Goal: Information Seeking & Learning: Find specific fact

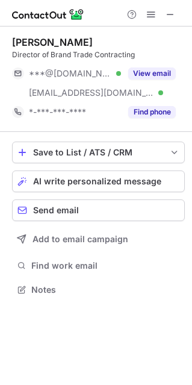
scroll to position [281, 192]
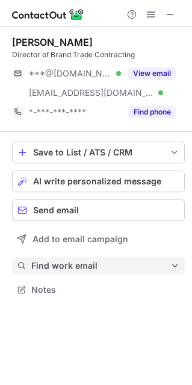
click at [61, 259] on button "Find work email" at bounding box center [98, 265] width 173 height 17
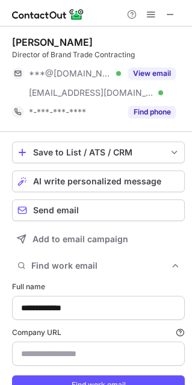
type input "**********"
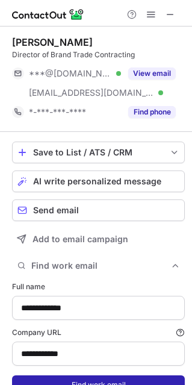
click at [51, 381] on button "Find work email" at bounding box center [98, 384] width 173 height 19
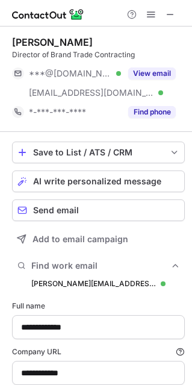
scroll to position [427, 184]
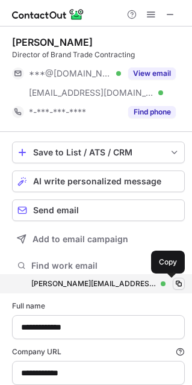
click at [174, 279] on span at bounding box center [179, 284] width 10 height 10
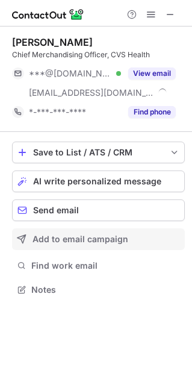
scroll to position [281, 192]
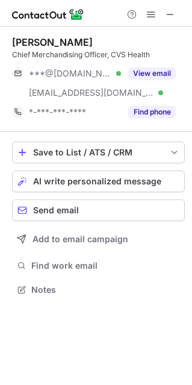
click at [60, 274] on div "Save to List / ATS / CRM List Select Lever Connect Greenhouse Connect Salesforc…" at bounding box center [98, 220] width 173 height 176
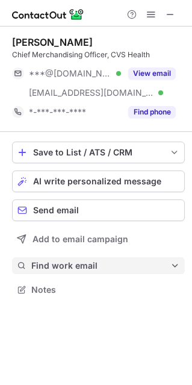
click at [59, 270] on span "Find work email" at bounding box center [100, 265] width 139 height 11
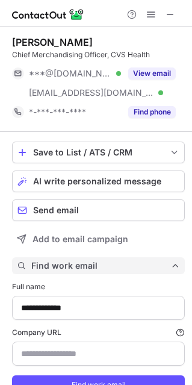
scroll to position [409, 184]
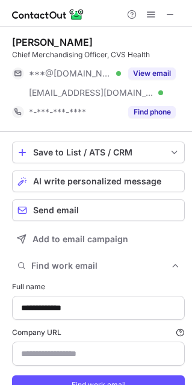
type input "**********"
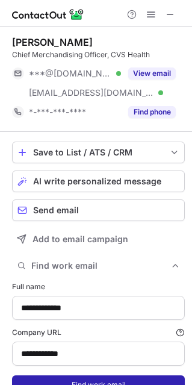
click at [75, 377] on button "Find work email" at bounding box center [98, 384] width 173 height 19
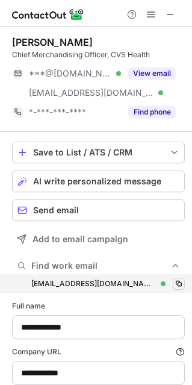
scroll to position [427, 184]
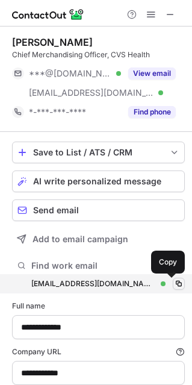
click at [174, 281] on span at bounding box center [179, 284] width 10 height 10
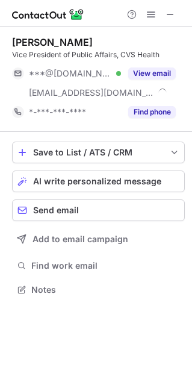
scroll to position [281, 192]
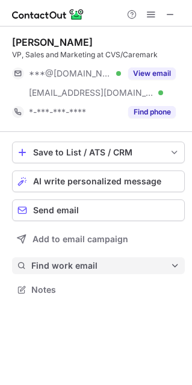
click at [51, 268] on span "Find work email" at bounding box center [100, 265] width 139 height 11
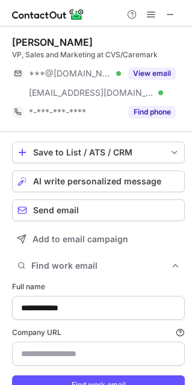
type input "**********"
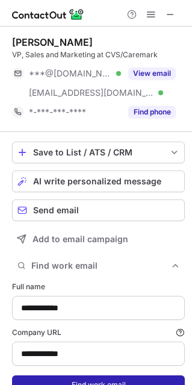
click at [85, 379] on button "Find work email" at bounding box center [98, 384] width 173 height 19
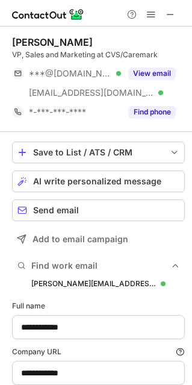
scroll to position [427, 184]
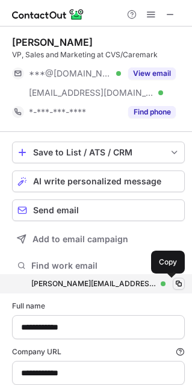
click at [174, 285] on span at bounding box center [179, 284] width 10 height 10
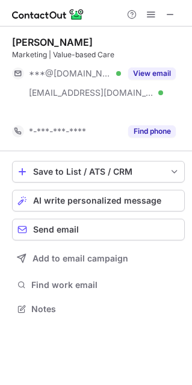
scroll to position [6, 6]
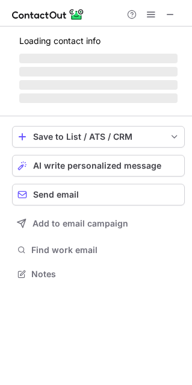
scroll to position [261, 192]
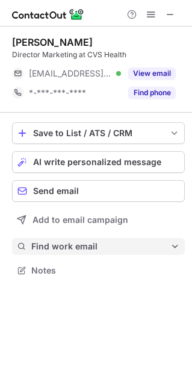
click at [81, 247] on span "Find work email" at bounding box center [100, 246] width 139 height 11
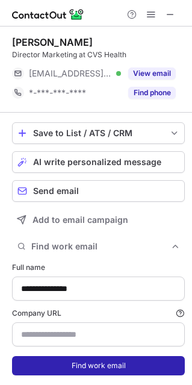
type input "**********"
click at [76, 365] on button "Find work email" at bounding box center [98, 365] width 173 height 19
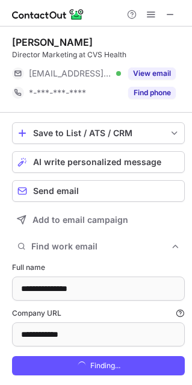
scroll to position [409, 184]
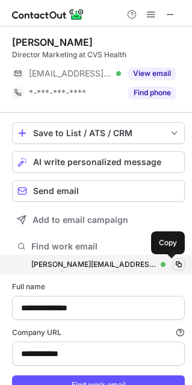
click at [174, 266] on span at bounding box center [179, 265] width 10 height 10
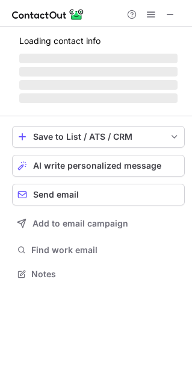
scroll to position [261, 192]
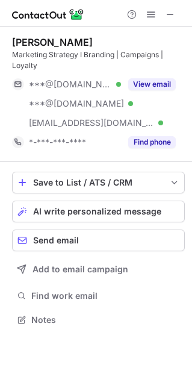
scroll to position [311, 192]
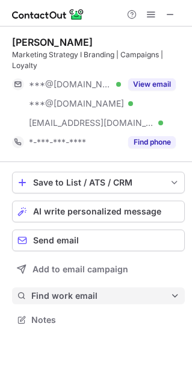
click at [50, 288] on button "Find work email" at bounding box center [98, 295] width 173 height 17
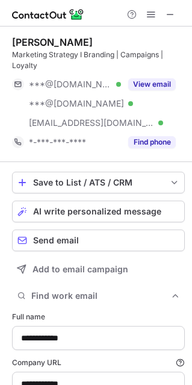
type input "**********"
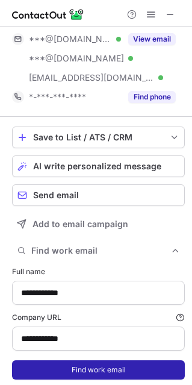
scroll to position [80, 0]
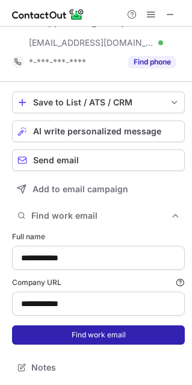
click at [92, 339] on button "Find work email" at bounding box center [98, 334] width 173 height 19
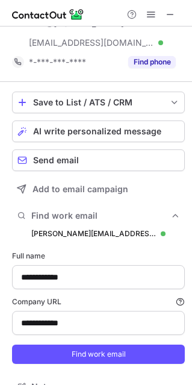
scroll to position [458, 184]
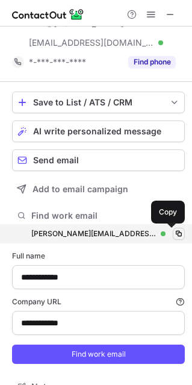
click at [175, 232] on span at bounding box center [179, 234] width 10 height 10
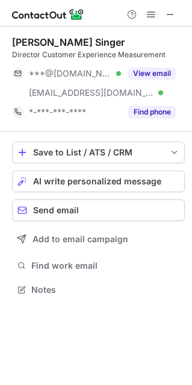
scroll to position [281, 192]
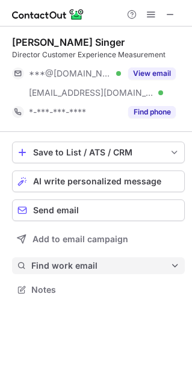
click at [73, 267] on span "Find work email" at bounding box center [100, 265] width 139 height 11
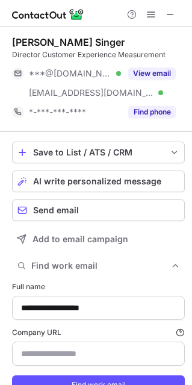
scroll to position [409, 184]
type input "**********"
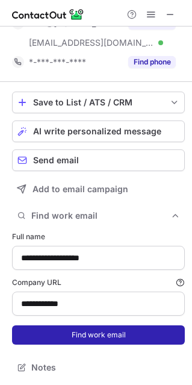
click at [75, 338] on button "Find work email" at bounding box center [98, 334] width 173 height 19
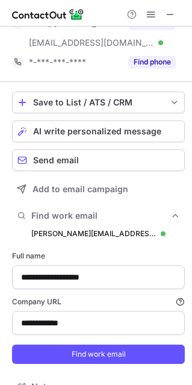
scroll to position [427, 184]
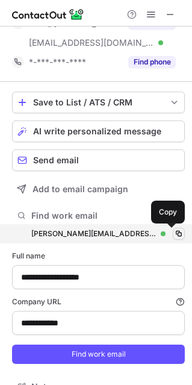
click at [175, 234] on span at bounding box center [179, 234] width 10 height 10
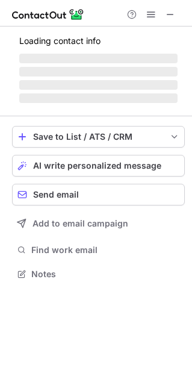
scroll to position [291, 192]
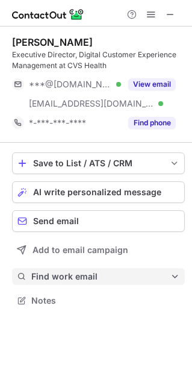
click at [60, 279] on span "Find work email" at bounding box center [100, 276] width 139 height 11
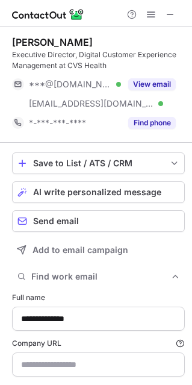
scroll to position [419, 184]
type input "**********"
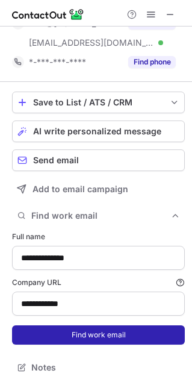
click at [98, 334] on button "Find work email" at bounding box center [98, 334] width 173 height 19
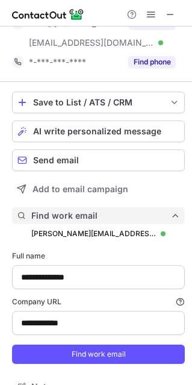
scroll to position [439, 184]
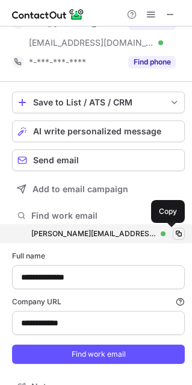
click at [174, 231] on span at bounding box center [179, 234] width 10 height 10
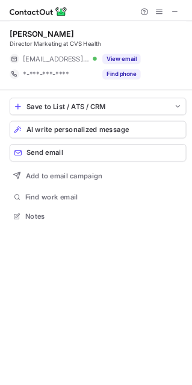
scroll to position [261, 192]
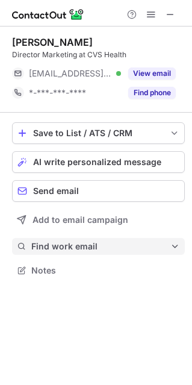
click at [68, 252] on button "Find work email" at bounding box center [98, 246] width 173 height 17
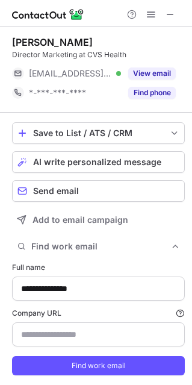
type input "**********"
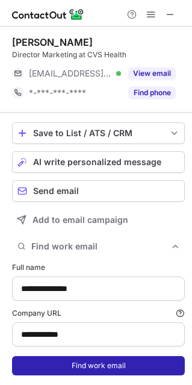
click at [102, 364] on button "Find work email" at bounding box center [98, 365] width 173 height 19
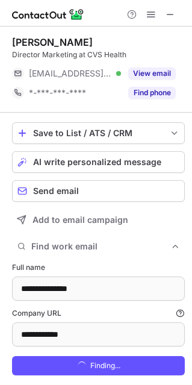
scroll to position [409, 184]
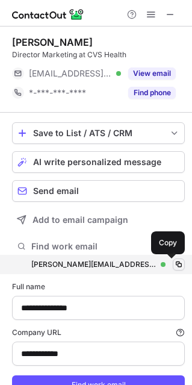
click at [174, 261] on span at bounding box center [179, 265] width 10 height 10
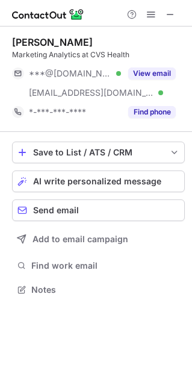
scroll to position [281, 192]
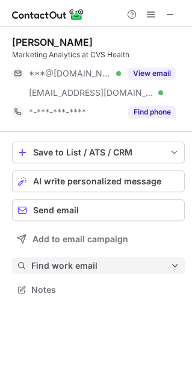
click at [72, 258] on button "Find work email" at bounding box center [98, 265] width 173 height 17
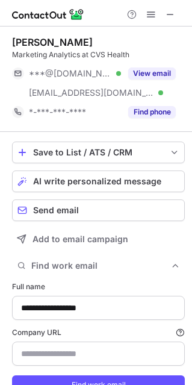
scroll to position [409, 184]
type input "**********"
drag, startPoint x: 84, startPoint y: 376, endPoint x: 119, endPoint y: 369, distance: 35.7
click at [85, 376] on button "Find work email" at bounding box center [98, 384] width 173 height 19
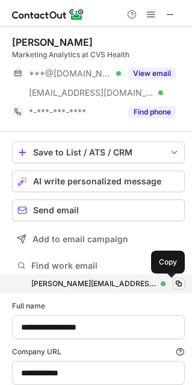
click at [174, 285] on span at bounding box center [179, 284] width 10 height 10
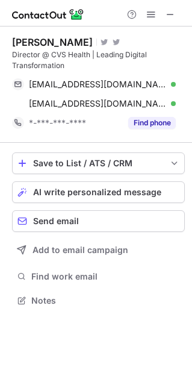
scroll to position [291, 192]
click at [27, 9] on img at bounding box center [48, 14] width 72 height 14
click at [25, 46] on div "Calisha A." at bounding box center [52, 42] width 81 height 12
drag, startPoint x: 25, startPoint y: 46, endPoint x: 48, endPoint y: 39, distance: 24.6
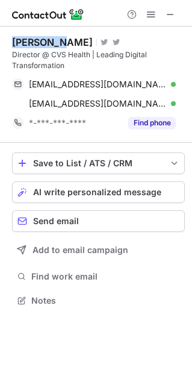
click at [48, 39] on div "Calisha A." at bounding box center [52, 42] width 81 height 12
copy div "Calisha A"
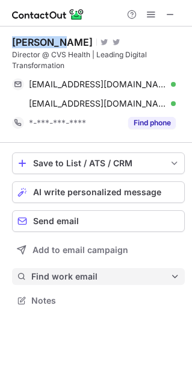
click at [85, 278] on span "Find work email" at bounding box center [100, 276] width 139 height 11
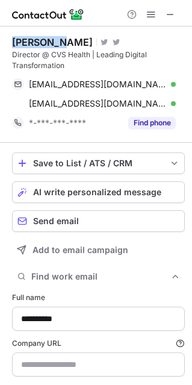
scroll to position [419, 184]
type input "**********"
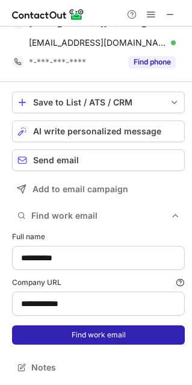
click at [84, 329] on button "Find work email" at bounding box center [98, 334] width 173 height 19
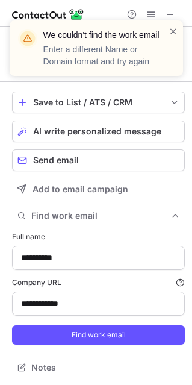
click at [175, 22] on div "We couldn't find the work email Enter a different Name or Domain format and try…" at bounding box center [96, 47] width 173 height 55
click at [175, 32] on span at bounding box center [174, 31] width 10 height 12
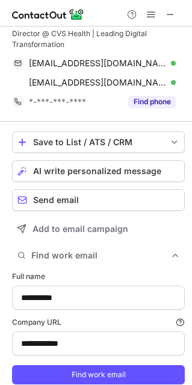
scroll to position [0, 0]
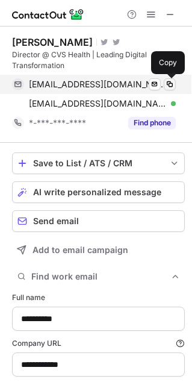
click at [174, 82] on span at bounding box center [170, 84] width 10 height 10
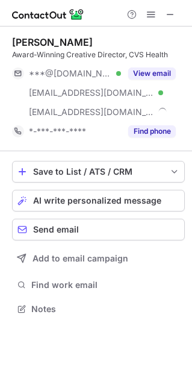
scroll to position [300, 192]
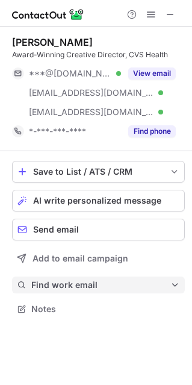
click at [41, 284] on span "Find work email" at bounding box center [100, 284] width 139 height 11
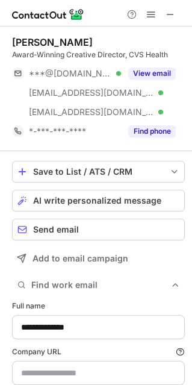
scroll to position [427, 184]
click at [78, 373] on input "Company URL Finding work email will consume 1 credit if a match is found." at bounding box center [98, 373] width 173 height 24
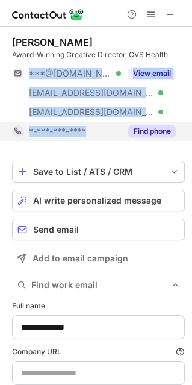
drag, startPoint x: 129, startPoint y: 110, endPoint x: 118, endPoint y: 135, distance: 27.5
click at [118, 135] on div "[PERSON_NAME] Award-Winning Creative Director, CVS Health ***@[DOMAIN_NAME] Ver…" at bounding box center [98, 88] width 173 height 105
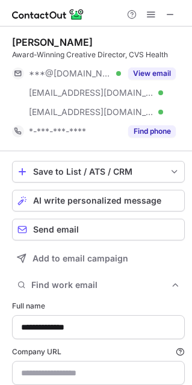
click at [116, 142] on div "[PERSON_NAME] Award-Winning Creative Director, CVS Health ***@[DOMAIN_NAME] Ver…" at bounding box center [98, 88] width 173 height 125
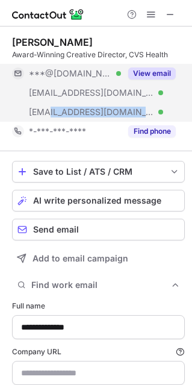
copy span "[DOMAIN_NAME]"
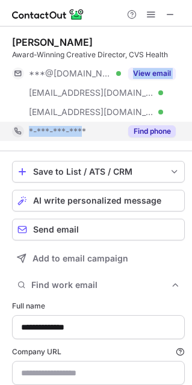
drag, startPoint x: 112, startPoint y: 113, endPoint x: 82, endPoint y: 123, distance: 31.6
click at [82, 123] on div "[PERSON_NAME] Award-Winning Creative Director, CVS Health ***@[DOMAIN_NAME] Ver…" at bounding box center [98, 88] width 173 height 105
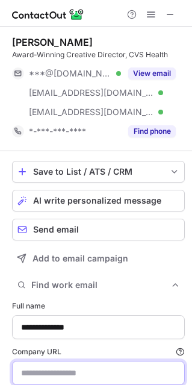
click at [78, 381] on input "Company URL Finding work email will consume 1 credit if a match is found." at bounding box center [98, 373] width 173 height 24
paste input "**********"
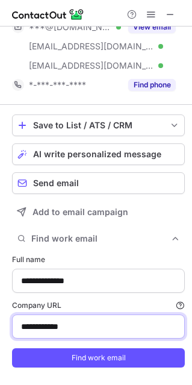
scroll to position [69, 0]
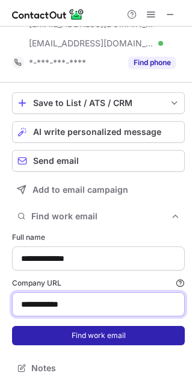
type input "**********"
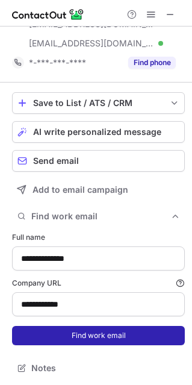
click at [89, 337] on button "Find work email" at bounding box center [98, 335] width 173 height 19
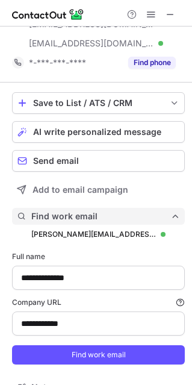
scroll to position [447, 184]
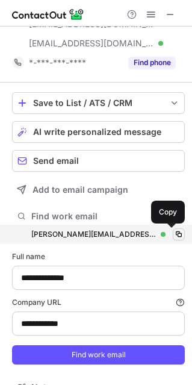
click at [174, 232] on span at bounding box center [179, 234] width 10 height 10
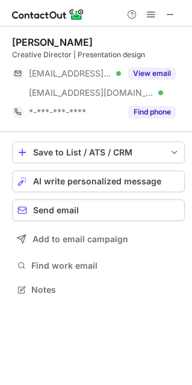
scroll to position [281, 192]
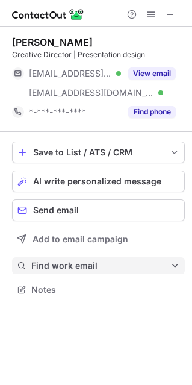
click at [73, 257] on button "Find work email" at bounding box center [98, 265] width 173 height 17
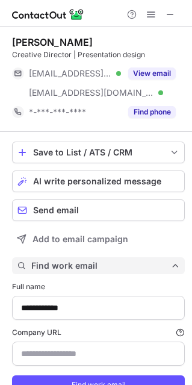
scroll to position [409, 184]
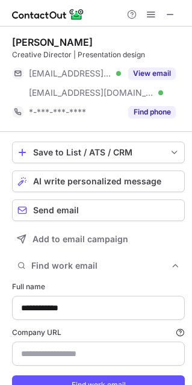
type input "**********"
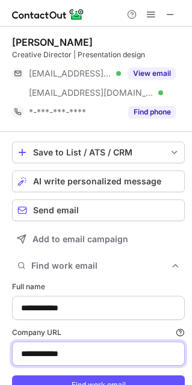
click at [70, 363] on input "**********" at bounding box center [98, 353] width 173 height 24
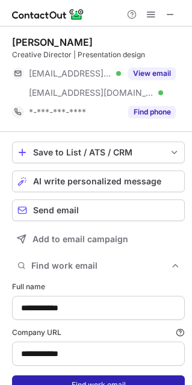
click at [69, 375] on button "Find work email" at bounding box center [98, 384] width 173 height 19
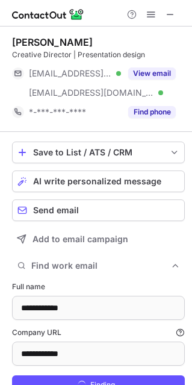
scroll to position [427, 184]
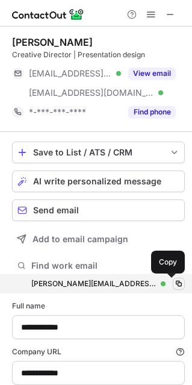
click at [175, 282] on span at bounding box center [179, 284] width 10 height 10
click at [174, 281] on span at bounding box center [179, 284] width 10 height 10
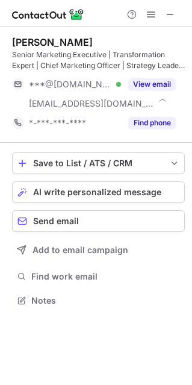
scroll to position [291, 192]
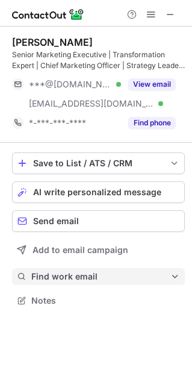
click at [63, 273] on span "Find work email" at bounding box center [100, 276] width 139 height 11
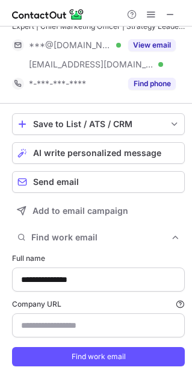
scroll to position [61, 0]
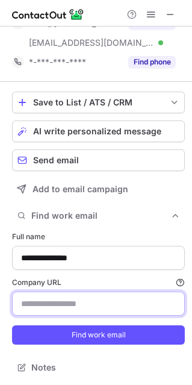
click at [69, 311] on input "Company URL Finding work email will consume 1 credit if a match is found." at bounding box center [98, 303] width 173 height 24
paste input "**********"
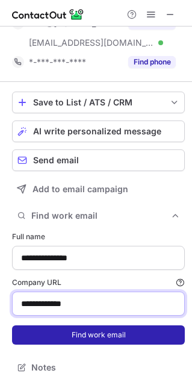
type input "**********"
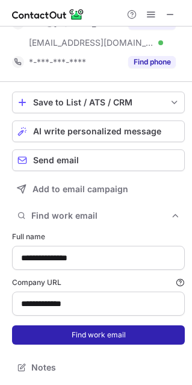
click at [96, 332] on button "Find work email" at bounding box center [98, 334] width 173 height 19
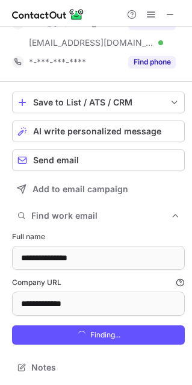
scroll to position [439, 184]
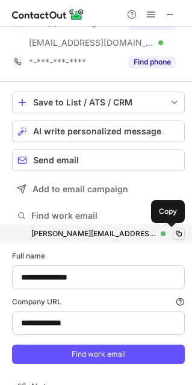
click at [174, 236] on span at bounding box center [179, 234] width 10 height 10
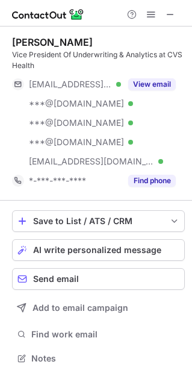
scroll to position [349, 192]
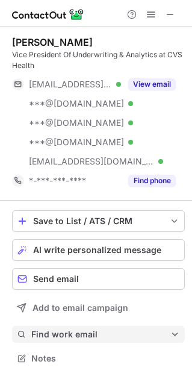
click at [60, 337] on span "Find work email" at bounding box center [100, 334] width 139 height 11
type input "**********"
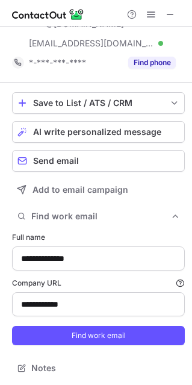
scroll to position [119, 0]
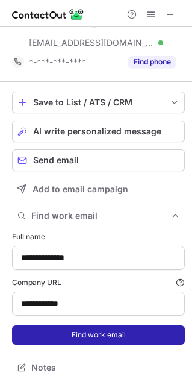
click at [96, 329] on button "Find work email" at bounding box center [98, 334] width 173 height 19
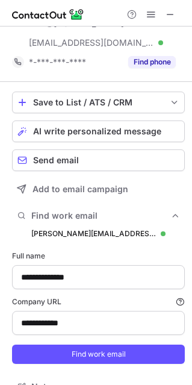
scroll to position [496, 184]
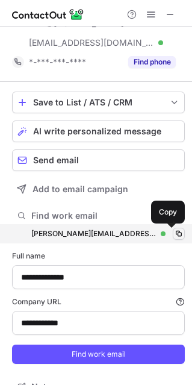
click at [174, 232] on span at bounding box center [179, 234] width 10 height 10
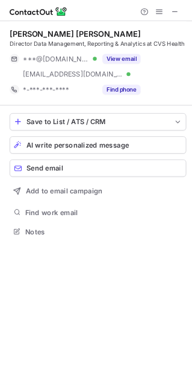
scroll to position [291, 192]
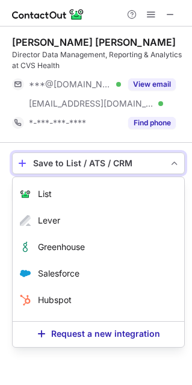
scroll to position [291, 192]
click at [21, 165] on span "save-profile-one-click" at bounding box center [22, 163] width 10 height 10
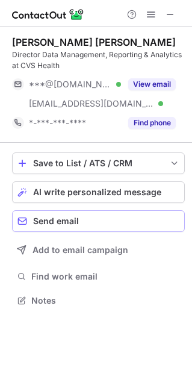
click at [47, 225] on span "Send email" at bounding box center [56, 221] width 46 height 10
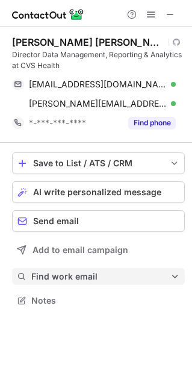
click at [47, 274] on span "Find work email" at bounding box center [100, 276] width 139 height 11
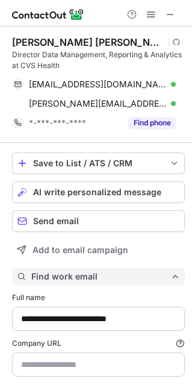
scroll to position [419, 184]
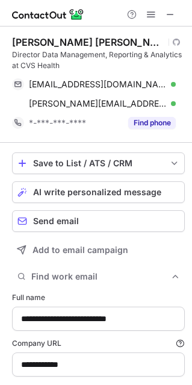
type input "**********"
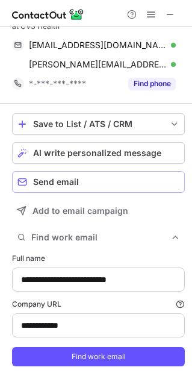
scroll to position [61, 0]
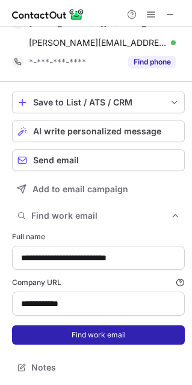
click at [71, 329] on button "Find work email" at bounding box center [98, 334] width 173 height 19
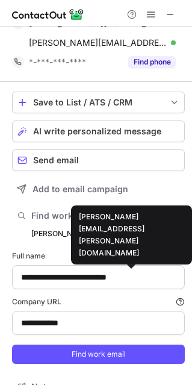
scroll to position [439, 184]
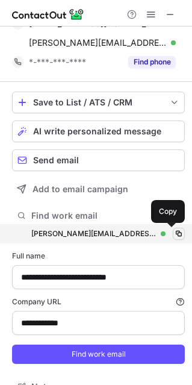
click at [174, 231] on span at bounding box center [179, 234] width 10 height 10
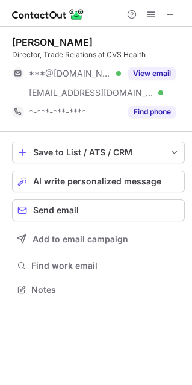
scroll to position [281, 192]
click at [45, 47] on div "[PERSON_NAME]" at bounding box center [52, 42] width 81 height 12
drag, startPoint x: 45, startPoint y: 47, endPoint x: 63, endPoint y: 39, distance: 19.4
click at [63, 39] on div "[PERSON_NAME]" at bounding box center [52, 42] width 81 height 12
copy div "[PERSON_NAME]"
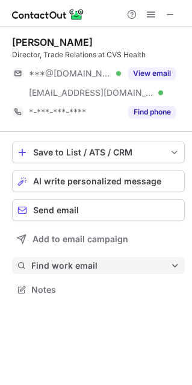
click at [82, 269] on span "Find work email" at bounding box center [100, 265] width 139 height 11
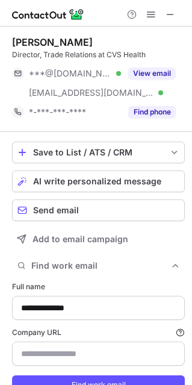
type input "**********"
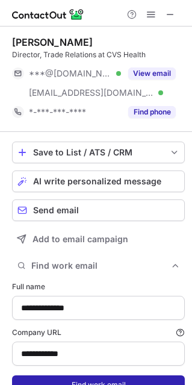
click at [77, 382] on button "Find work email" at bounding box center [98, 384] width 173 height 19
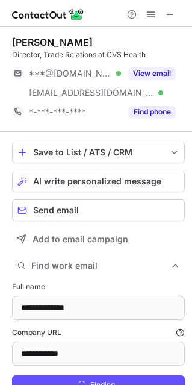
scroll to position [427, 184]
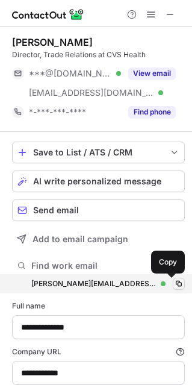
click at [174, 282] on span at bounding box center [179, 284] width 10 height 10
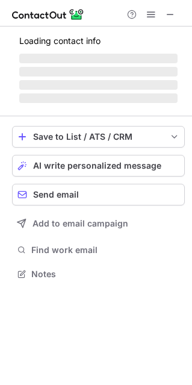
scroll to position [281, 192]
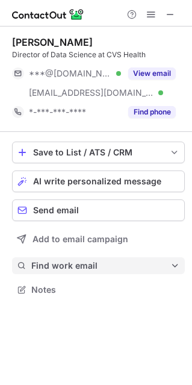
click at [93, 261] on span "Find work email" at bounding box center [100, 265] width 139 height 11
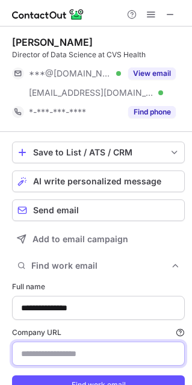
click at [67, 359] on input "Company URL Finding work email will consume 1 credit if a match is found." at bounding box center [98, 353] width 173 height 24
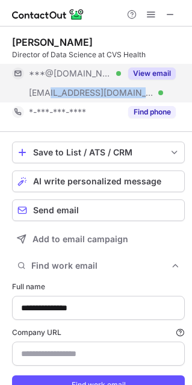
copy span "caremark.com"
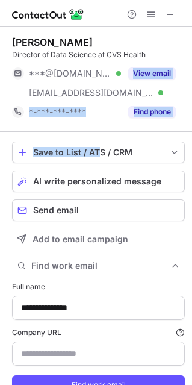
drag, startPoint x: 115, startPoint y: 87, endPoint x: 99, endPoint y: 131, distance: 46.9
click at [99, 131] on div "**********" at bounding box center [96, 230] width 192 height 409
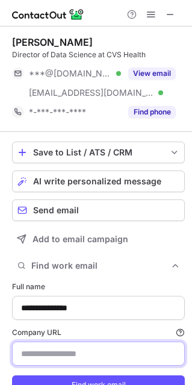
click at [87, 352] on input "Company URL Finding work email will consume 1 credit if a match is found." at bounding box center [98, 353] width 173 height 24
paste input "**********"
type input "**********"
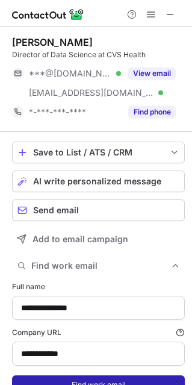
click at [81, 375] on form "**********" at bounding box center [98, 338] width 173 height 128
click at [98, 377] on button "Find work email" at bounding box center [98, 384] width 173 height 19
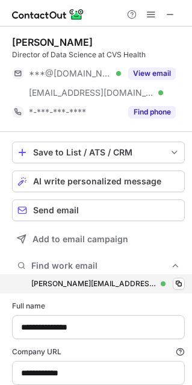
scroll to position [427, 184]
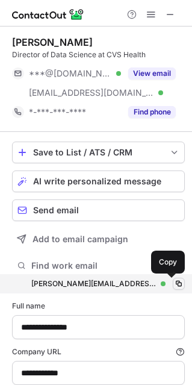
click at [174, 286] on span at bounding box center [179, 284] width 10 height 10
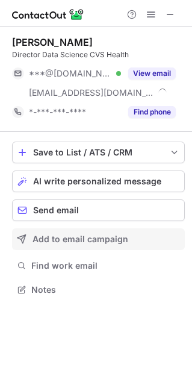
scroll to position [281, 192]
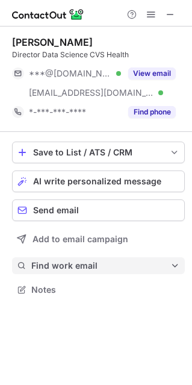
click at [79, 263] on span "Find work email" at bounding box center [100, 265] width 139 height 11
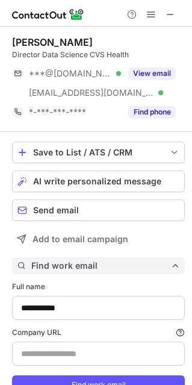
scroll to position [409, 184]
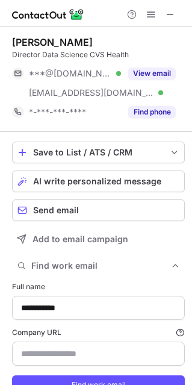
type input "**********"
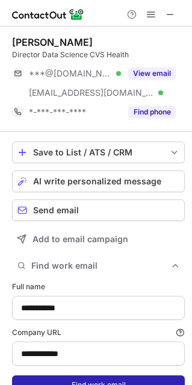
click at [84, 375] on button "Find work email" at bounding box center [98, 384] width 173 height 19
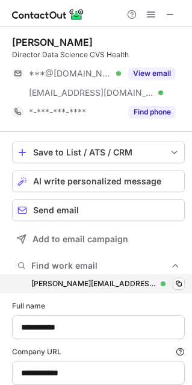
scroll to position [427, 184]
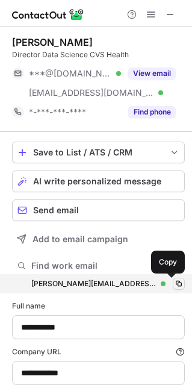
click at [174, 284] on span at bounding box center [179, 284] width 10 height 10
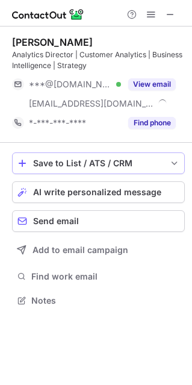
scroll to position [291, 192]
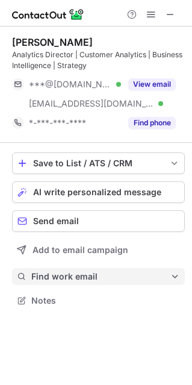
click at [48, 273] on span "Find work email" at bounding box center [100, 276] width 139 height 11
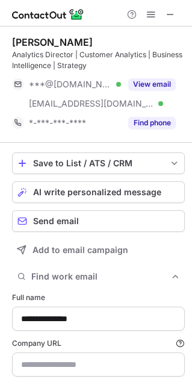
type input "**********"
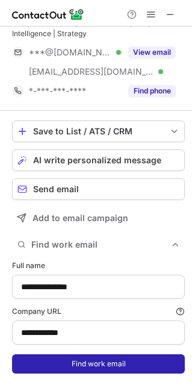
scroll to position [61, 0]
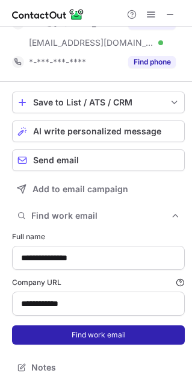
click at [95, 329] on button "Find work email" at bounding box center [98, 334] width 173 height 19
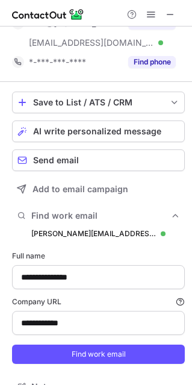
scroll to position [439, 184]
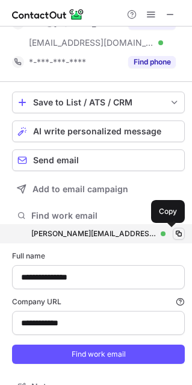
click at [174, 233] on span at bounding box center [179, 234] width 10 height 10
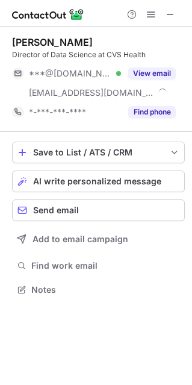
scroll to position [281, 192]
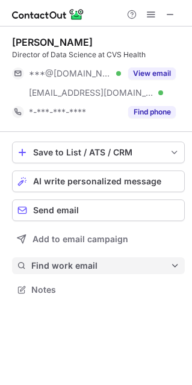
click at [66, 260] on span "Find work email" at bounding box center [100, 265] width 139 height 11
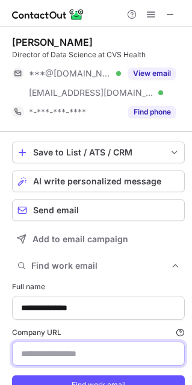
click at [54, 355] on input "Company URL Finding work email will consume 1 credit if a match is found." at bounding box center [98, 353] width 173 height 24
paste input "**********"
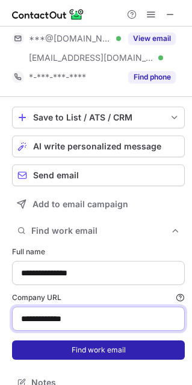
scroll to position [50, 0]
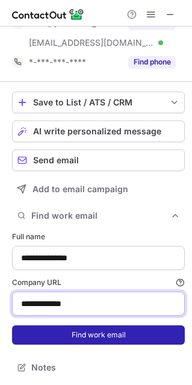
type input "**********"
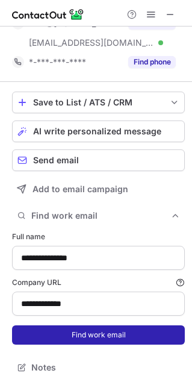
click at [101, 340] on button "Find work email" at bounding box center [98, 334] width 173 height 19
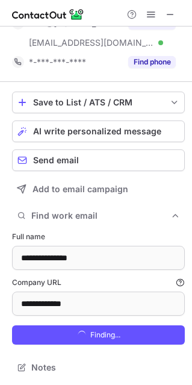
scroll to position [427, 184]
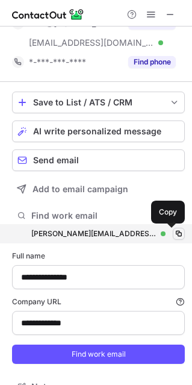
click at [174, 235] on span at bounding box center [179, 234] width 10 height 10
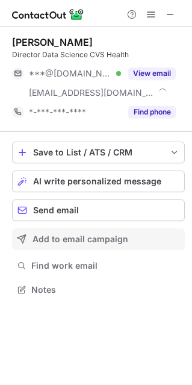
scroll to position [281, 192]
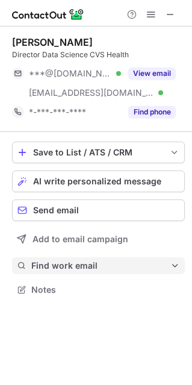
click at [53, 265] on span "Find work email" at bounding box center [100, 265] width 139 height 11
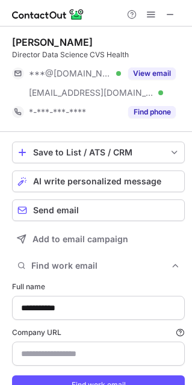
scroll to position [409, 184]
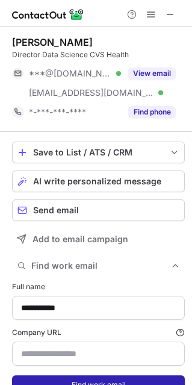
type input "**********"
click at [64, 380] on button "Find work email" at bounding box center [98, 384] width 173 height 19
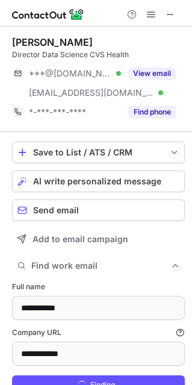
scroll to position [427, 184]
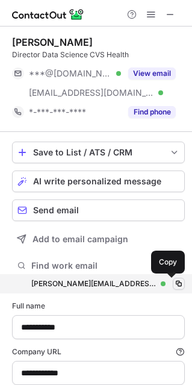
click at [174, 281] on span at bounding box center [179, 284] width 10 height 10
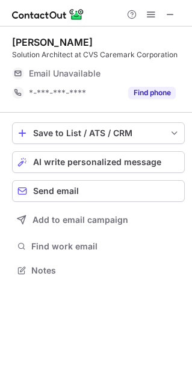
scroll to position [267, 192]
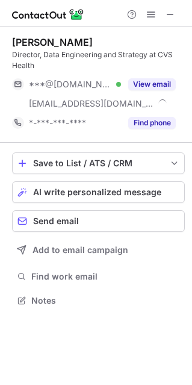
scroll to position [291, 192]
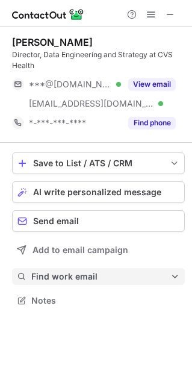
click at [63, 278] on span "Find work email" at bounding box center [100, 276] width 139 height 11
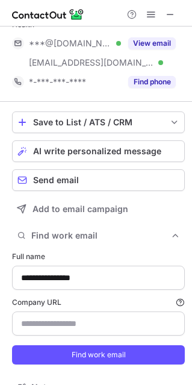
scroll to position [61, 0]
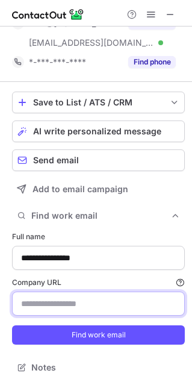
drag, startPoint x: 76, startPoint y: 302, endPoint x: 89, endPoint y: 292, distance: 15.9
click at [76, 302] on input "Company URL Finding work email will consume 1 credit if a match is found." at bounding box center [98, 303] width 173 height 24
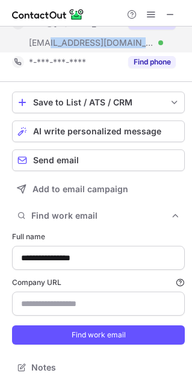
copy span "caremark.com"
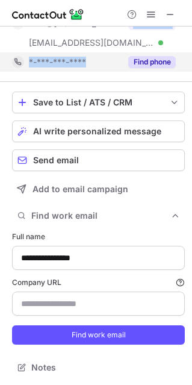
drag, startPoint x: 115, startPoint y: 42, endPoint x: 95, endPoint y: 66, distance: 31.6
click at [95, 66] on div "Tushar Mohapatra Director, Data Engineering and Strategy at CVS Health ***@yaho…" at bounding box center [98, 23] width 173 height 96
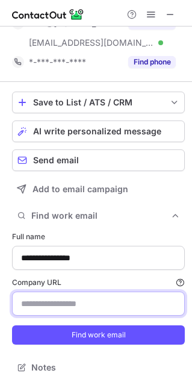
click at [67, 311] on input "Company URL Finding work email will consume 1 credit if a match is found." at bounding box center [98, 303] width 173 height 24
paste input "**********"
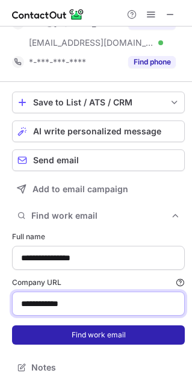
type input "**********"
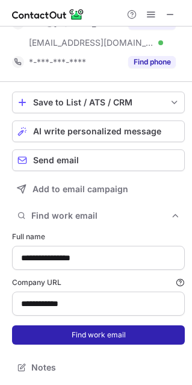
click at [90, 334] on button "Find work email" at bounding box center [98, 334] width 173 height 19
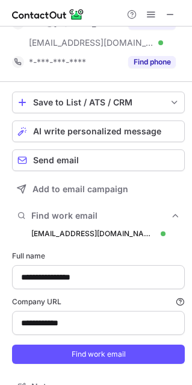
scroll to position [439, 184]
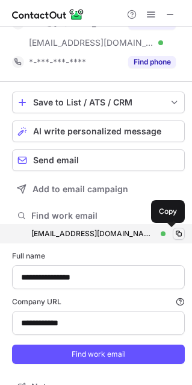
click at [174, 230] on span at bounding box center [179, 234] width 10 height 10
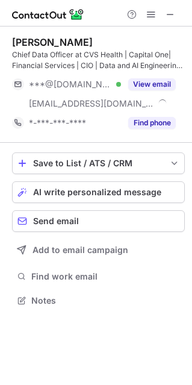
scroll to position [291, 192]
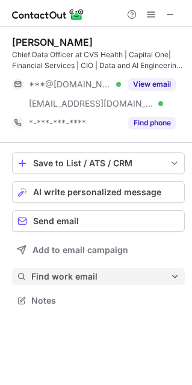
click at [66, 283] on button "Find work email" at bounding box center [98, 276] width 173 height 17
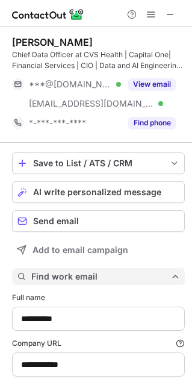
type input "**********"
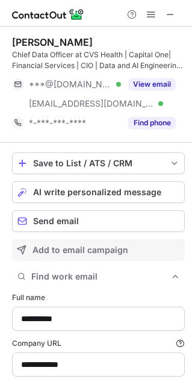
scroll to position [61, 0]
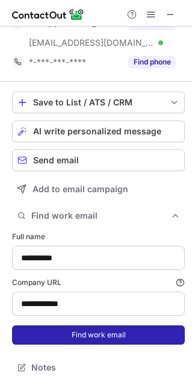
click at [92, 331] on button "Find work email" at bounding box center [98, 334] width 173 height 19
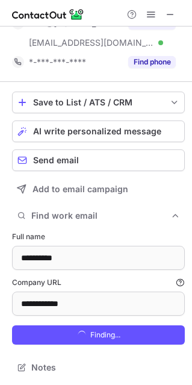
scroll to position [439, 184]
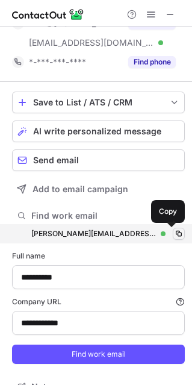
click at [175, 230] on span at bounding box center [179, 234] width 10 height 10
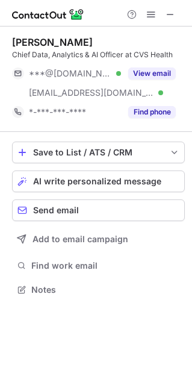
scroll to position [281, 192]
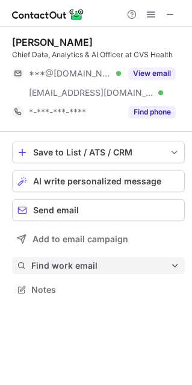
click at [45, 266] on span "Find work email" at bounding box center [100, 265] width 139 height 11
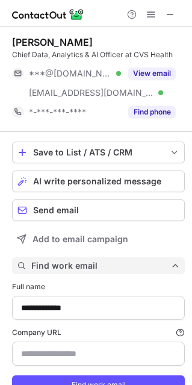
type input "**********"
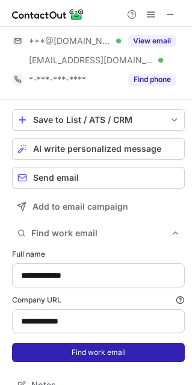
scroll to position [50, 0]
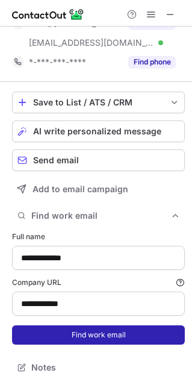
click at [69, 338] on button "Find work email" at bounding box center [98, 334] width 173 height 19
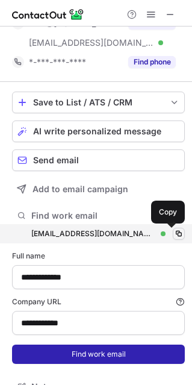
click at [174, 231] on span at bounding box center [179, 234] width 10 height 10
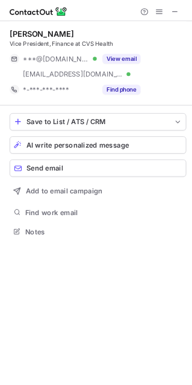
scroll to position [281, 192]
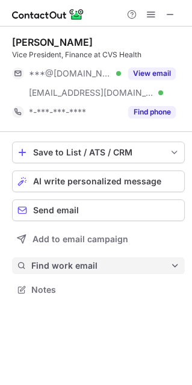
click at [51, 265] on span "Find work email" at bounding box center [100, 265] width 139 height 11
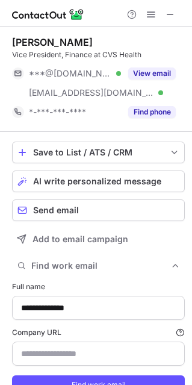
scroll to position [409, 184]
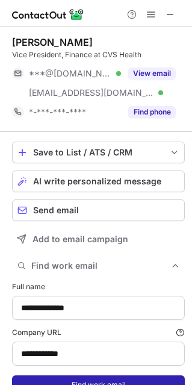
type input "**********"
click at [71, 379] on button "Find work email" at bounding box center [98, 384] width 173 height 19
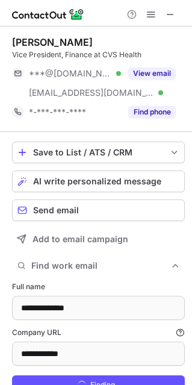
scroll to position [427, 184]
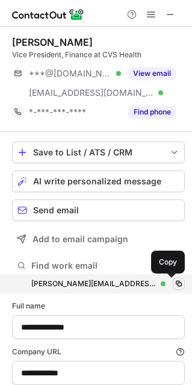
click at [174, 285] on span at bounding box center [179, 284] width 10 height 10
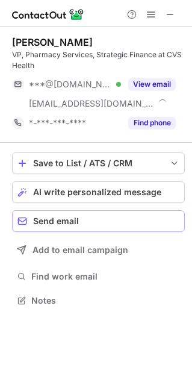
scroll to position [291, 192]
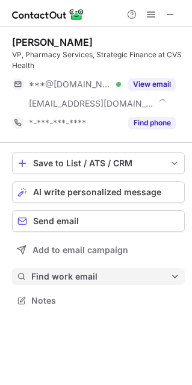
click at [60, 279] on span "Find work email" at bounding box center [100, 276] width 139 height 11
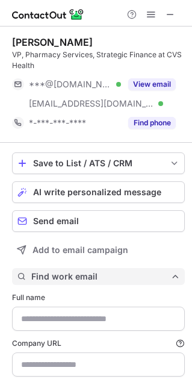
type input "**********"
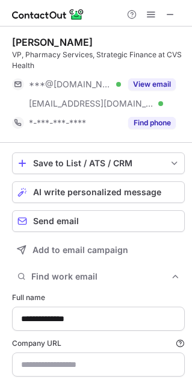
scroll to position [419, 184]
type input "**********"
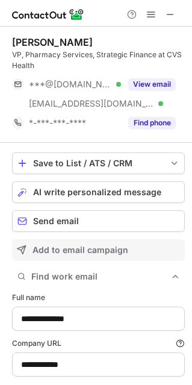
scroll to position [61, 0]
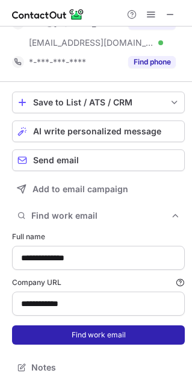
click at [87, 335] on button "Find work email" at bounding box center [98, 334] width 173 height 19
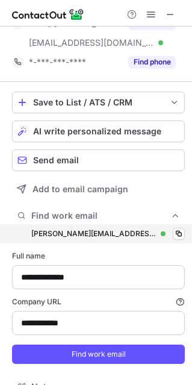
scroll to position [439, 184]
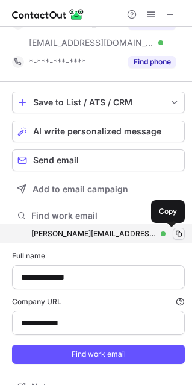
click at [174, 231] on span at bounding box center [179, 234] width 10 height 10
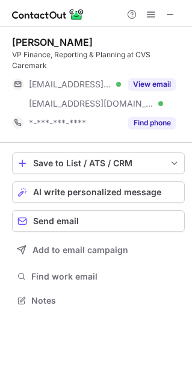
scroll to position [291, 192]
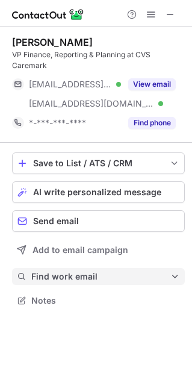
drag, startPoint x: 82, startPoint y: 253, endPoint x: 70, endPoint y: 272, distance: 22.2
click at [75, 274] on div "Save to List / ATS / CRM List Select Lever Connect Greenhouse Connect Salesforc…" at bounding box center [98, 231] width 173 height 176
click at [66, 269] on button "Find work email" at bounding box center [98, 276] width 173 height 17
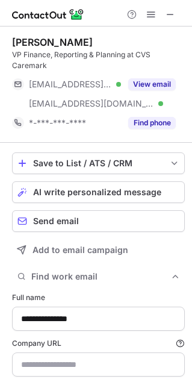
scroll to position [61, 0]
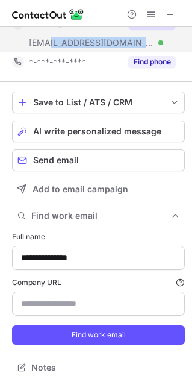
copy span "[DOMAIN_NAME]"
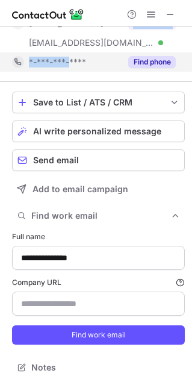
drag, startPoint x: 117, startPoint y: 43, endPoint x: 69, endPoint y: 57, distance: 50.1
click at [69, 57] on div "[PERSON_NAME] VP Finance, Reporting & Planning at CVS Caremark [EMAIL_ADDRESS][…" at bounding box center [98, 23] width 173 height 96
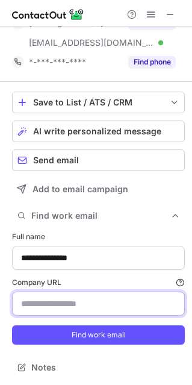
click at [57, 311] on input "Company URL Finding work email will consume 1 credit if a match is found." at bounding box center [98, 303] width 173 height 24
paste input "**********"
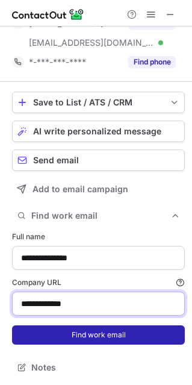
type input "**********"
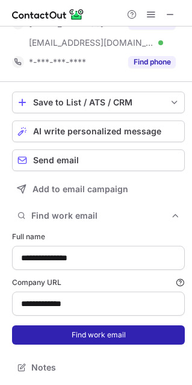
click at [77, 340] on button "Find work email" at bounding box center [98, 334] width 173 height 19
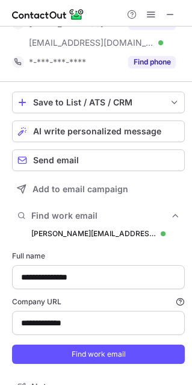
scroll to position [439, 184]
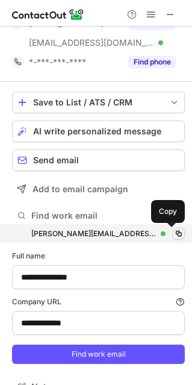
click at [174, 233] on span at bounding box center [179, 234] width 10 height 10
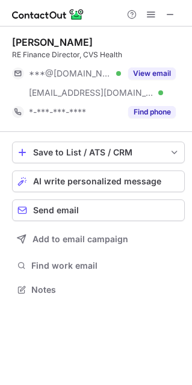
scroll to position [281, 192]
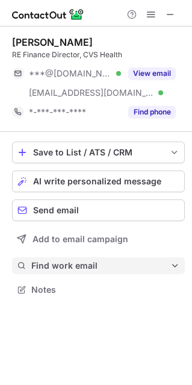
click at [51, 264] on span "Find work email" at bounding box center [100, 265] width 139 height 11
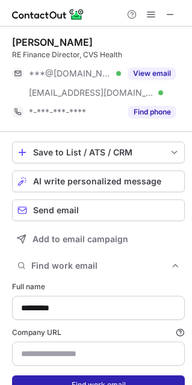
type input "**********"
click at [82, 381] on button "Find work email" at bounding box center [98, 384] width 173 height 19
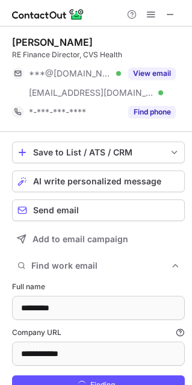
scroll to position [427, 184]
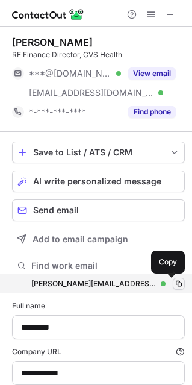
click at [175, 279] on span at bounding box center [179, 284] width 10 height 10
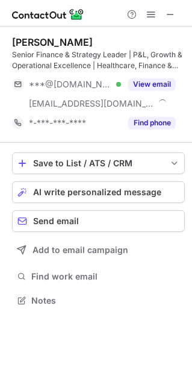
scroll to position [291, 192]
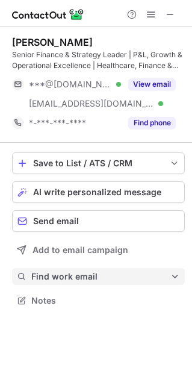
drag, startPoint x: 72, startPoint y: 260, endPoint x: 58, endPoint y: 278, distance: 23.6
click at [63, 275] on div "Save to List / ATS / CRM List Select Lever Connect Greenhouse Connect Salesforc…" at bounding box center [98, 231] width 173 height 176
click at [58, 278] on span "Find work email" at bounding box center [100, 276] width 139 height 11
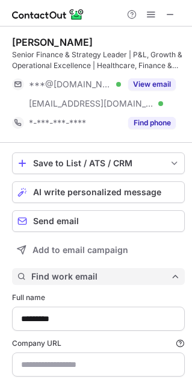
scroll to position [419, 184]
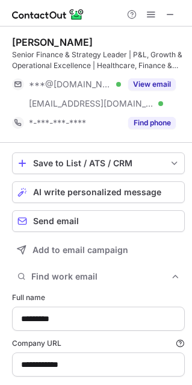
type input "**********"
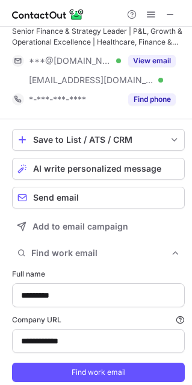
scroll to position [61, 0]
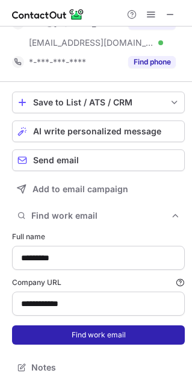
click at [76, 333] on button "Find work email" at bounding box center [98, 334] width 173 height 19
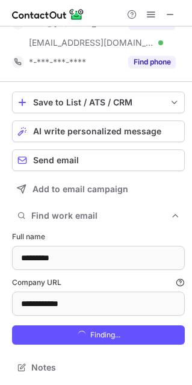
scroll to position [439, 184]
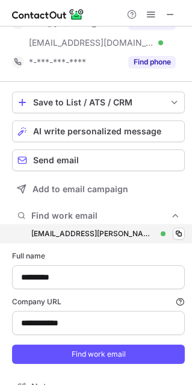
click at [160, 226] on div "[EMAIL_ADDRESS][PERSON_NAME][DOMAIN_NAME] [DOMAIN_NAME][EMAIL_ADDRESS][PERSON_N…" at bounding box center [98, 233] width 173 height 19
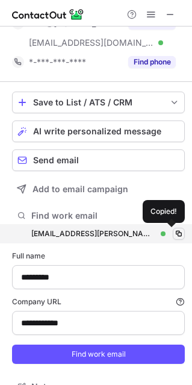
click at [174, 229] on span at bounding box center [179, 234] width 10 height 10
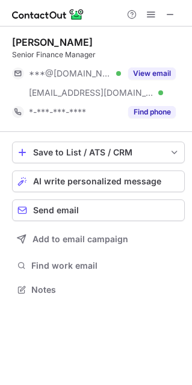
scroll to position [281, 192]
click at [20, 32] on div "Zach Zinger Senior Finance Manager ***@gmail.com Verified ***@caremark.com Veri…" at bounding box center [98, 78] width 173 height 105
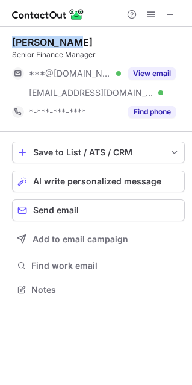
drag, startPoint x: 20, startPoint y: 32, endPoint x: 43, endPoint y: 33, distance: 22.9
click at [43, 33] on div "Zach Zinger Senior Finance Manager ***@gmail.com Verified ***@caremark.com Veri…" at bounding box center [98, 78] width 173 height 105
copy div "Zach Zinger"
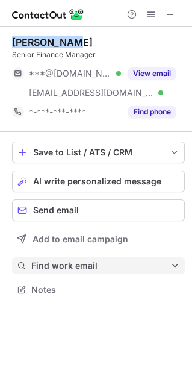
click at [64, 272] on button "Find work email" at bounding box center [98, 265] width 173 height 17
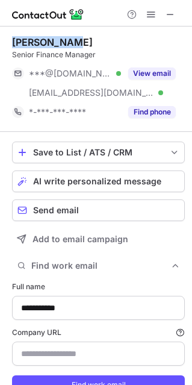
scroll to position [409, 184]
type input "**********"
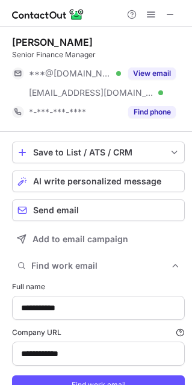
click at [114, 372] on form "**********" at bounding box center [98, 338] width 173 height 128
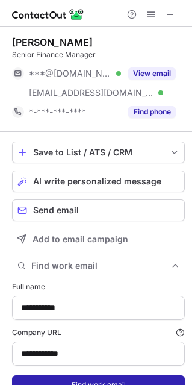
click at [116, 376] on button "Find work email" at bounding box center [98, 384] width 173 height 19
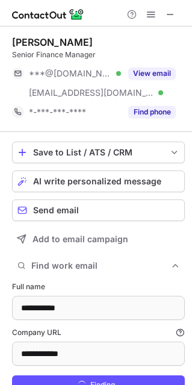
scroll to position [427, 184]
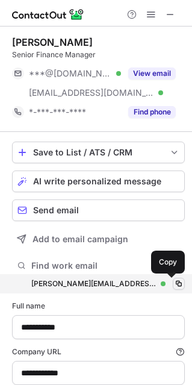
click at [173, 278] on button at bounding box center [179, 284] width 12 height 12
click at [174, 281] on span at bounding box center [179, 284] width 10 height 10
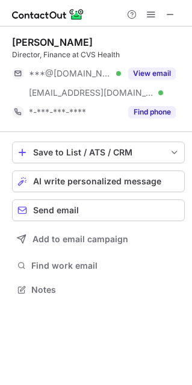
scroll to position [281, 192]
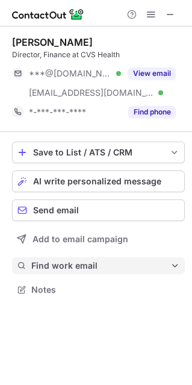
click at [60, 265] on span "Find work email" at bounding box center [100, 265] width 139 height 11
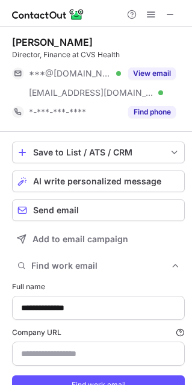
scroll to position [409, 184]
type input "**********"
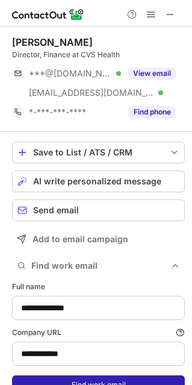
click at [86, 382] on button "Find work email" at bounding box center [98, 384] width 173 height 19
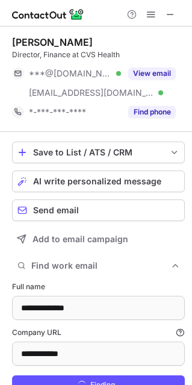
scroll to position [427, 184]
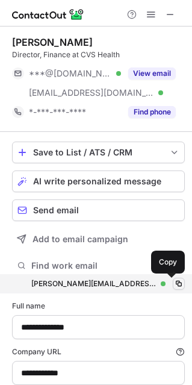
click at [174, 282] on span at bounding box center [179, 284] width 10 height 10
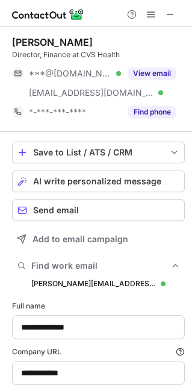
click at [34, 45] on div "[PERSON_NAME]" at bounding box center [52, 42] width 81 height 12
drag, startPoint x: 34, startPoint y: 45, endPoint x: 74, endPoint y: 39, distance: 40.7
click at [74, 39] on div "[PERSON_NAME]" at bounding box center [52, 42] width 81 height 12
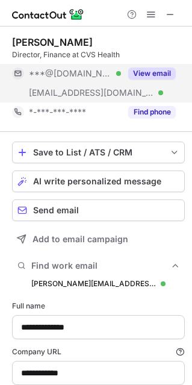
copy div "[PERSON_NAME]"
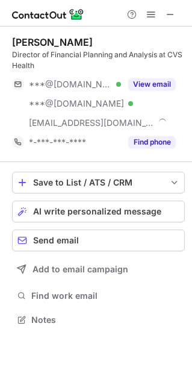
scroll to position [311, 192]
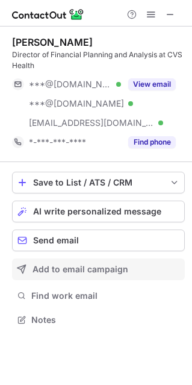
click at [34, 275] on button "Add to email campaign" at bounding box center [98, 269] width 173 height 22
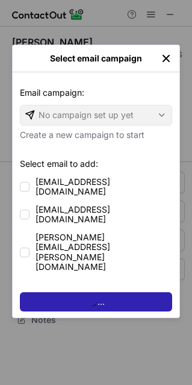
click at [49, 294] on div "Select email campaign Email campaign: Email campaign: No campaign set up yet Cr…" at bounding box center [96, 192] width 192 height 385
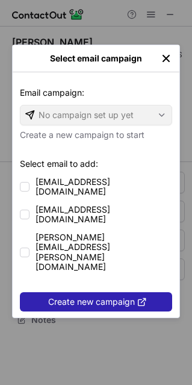
click at [166, 61] on img "left-button" at bounding box center [166, 58] width 12 height 12
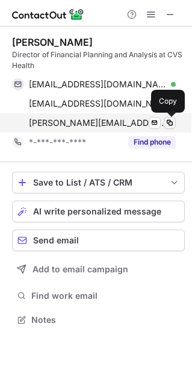
click at [173, 123] on span at bounding box center [170, 123] width 10 height 10
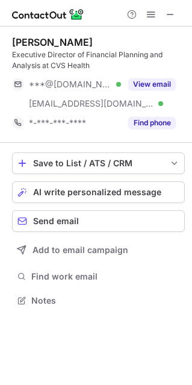
scroll to position [291, 192]
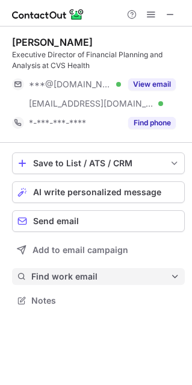
click at [71, 269] on button "Find work email" at bounding box center [98, 276] width 173 height 17
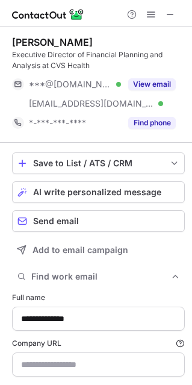
scroll to position [419, 184]
type input "**********"
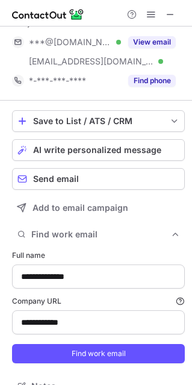
scroll to position [61, 0]
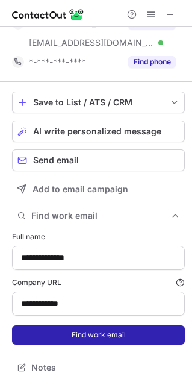
click at [120, 335] on button "Find work email" at bounding box center [98, 334] width 173 height 19
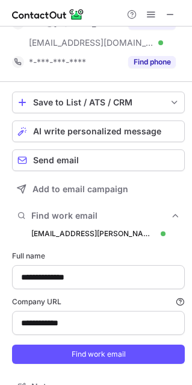
scroll to position [439, 184]
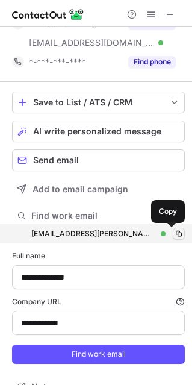
click at [175, 234] on span at bounding box center [179, 234] width 10 height 10
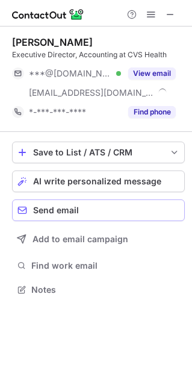
scroll to position [281, 192]
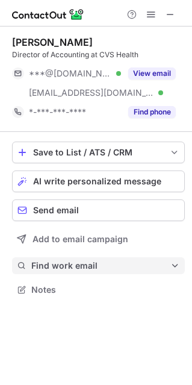
click at [60, 263] on span "Find work email" at bounding box center [100, 265] width 139 height 11
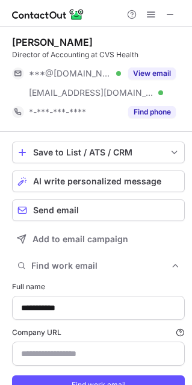
type input "**********"
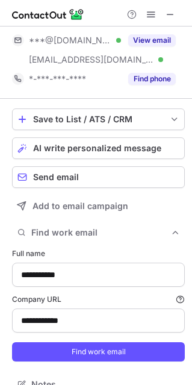
scroll to position [50, 0]
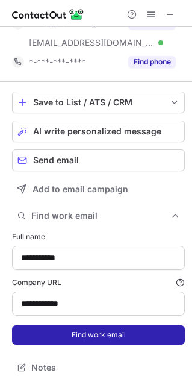
click at [77, 328] on button "Find work email" at bounding box center [98, 334] width 173 height 19
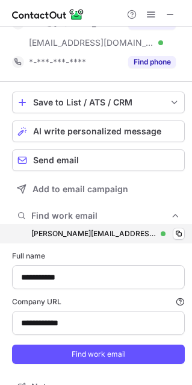
scroll to position [427, 184]
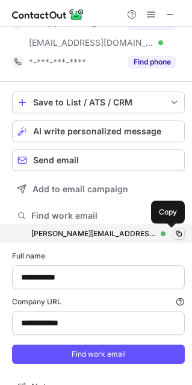
click at [174, 234] on span at bounding box center [179, 234] width 10 height 10
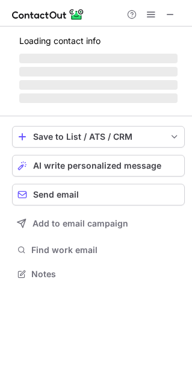
scroll to position [281, 192]
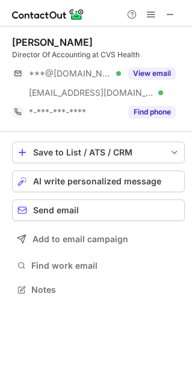
click at [22, 34] on div "[PERSON_NAME] Director Of Accounting at CVS Health ***@[DOMAIN_NAME] Verified […" at bounding box center [98, 78] width 173 height 105
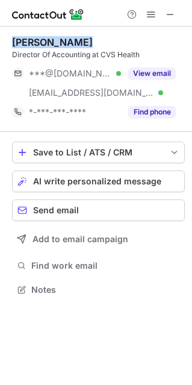
drag, startPoint x: 26, startPoint y: 35, endPoint x: 53, endPoint y: 40, distance: 27.0
click at [53, 40] on div "[PERSON_NAME] Director Of Accounting at CVS Health ***@[DOMAIN_NAME] Verified […" at bounding box center [98, 78] width 173 height 105
copy div "[PERSON_NAME]"
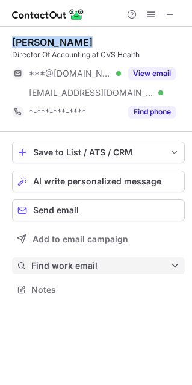
click at [72, 261] on span "Find work email" at bounding box center [100, 265] width 139 height 11
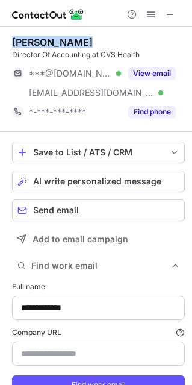
type input "**********"
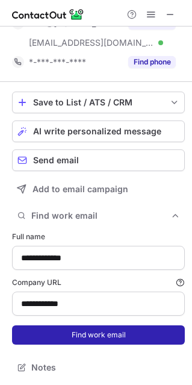
click at [101, 330] on button "Find work email" at bounding box center [98, 334] width 173 height 19
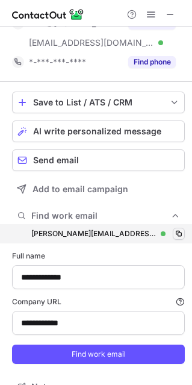
scroll to position [427, 184]
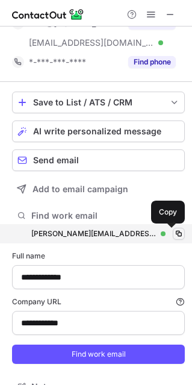
click at [174, 234] on span at bounding box center [179, 234] width 10 height 10
